Goal: Ask a question

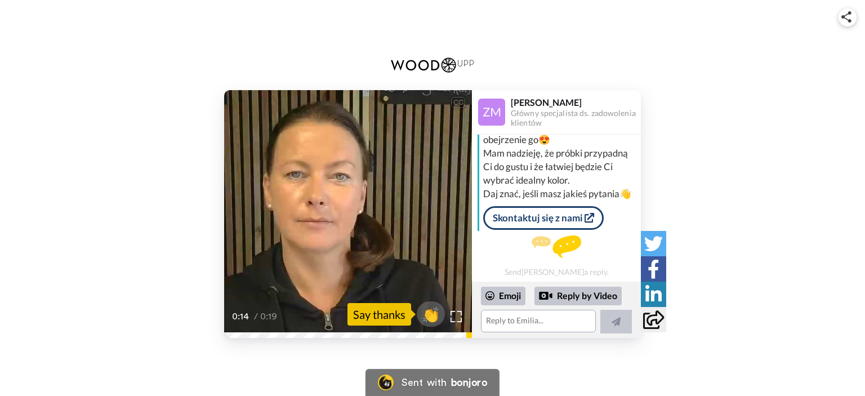
scroll to position [74, 0]
click at [552, 320] on textarea at bounding box center [538, 321] width 115 height 23
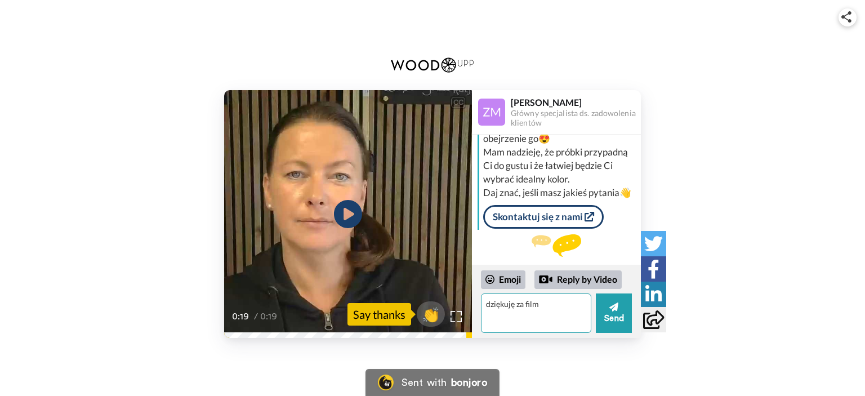
type textarea "dziękuję za film"
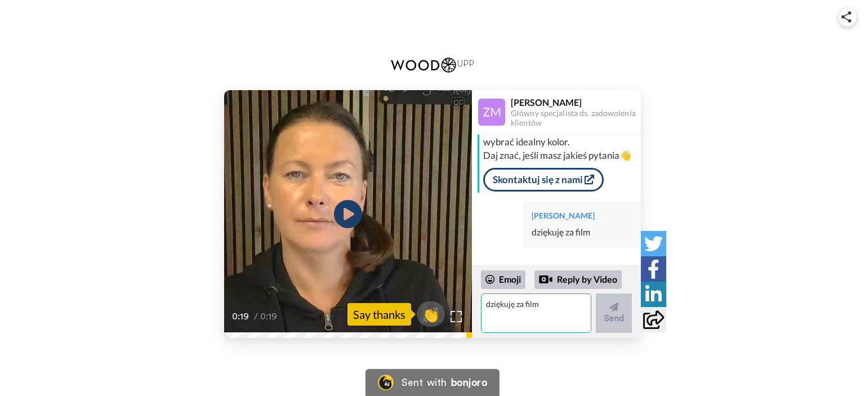
click at [543, 307] on textarea "dziękuję za film" at bounding box center [536, 312] width 110 height 39
type textarea "pytanie czy macie z litego drewna lamele/"
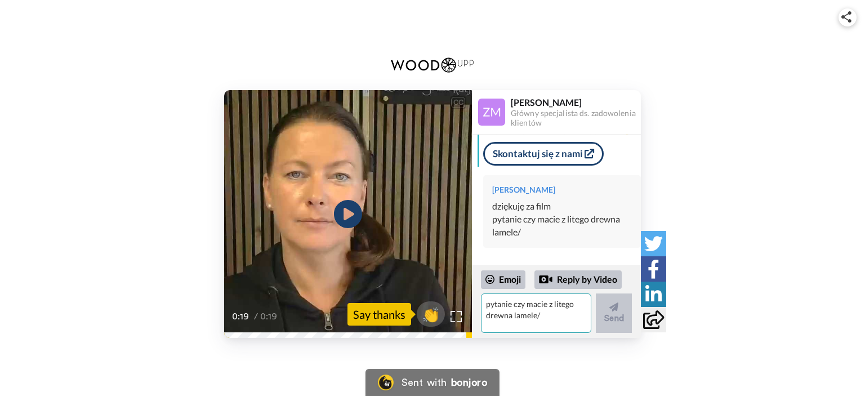
click at [545, 307] on textarea "pytanie czy macie z litego drewna lamele/" at bounding box center [536, 312] width 110 height 39
type textarea "?"
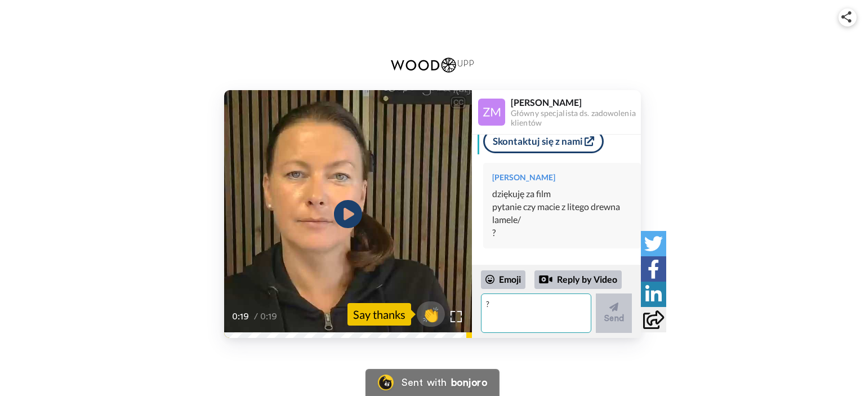
drag, startPoint x: 531, startPoint y: 310, endPoint x: 526, endPoint y: 291, distance: 19.3
click at [530, 310] on textarea "?" at bounding box center [536, 312] width 110 height 39
